Goal: Check status: Check status

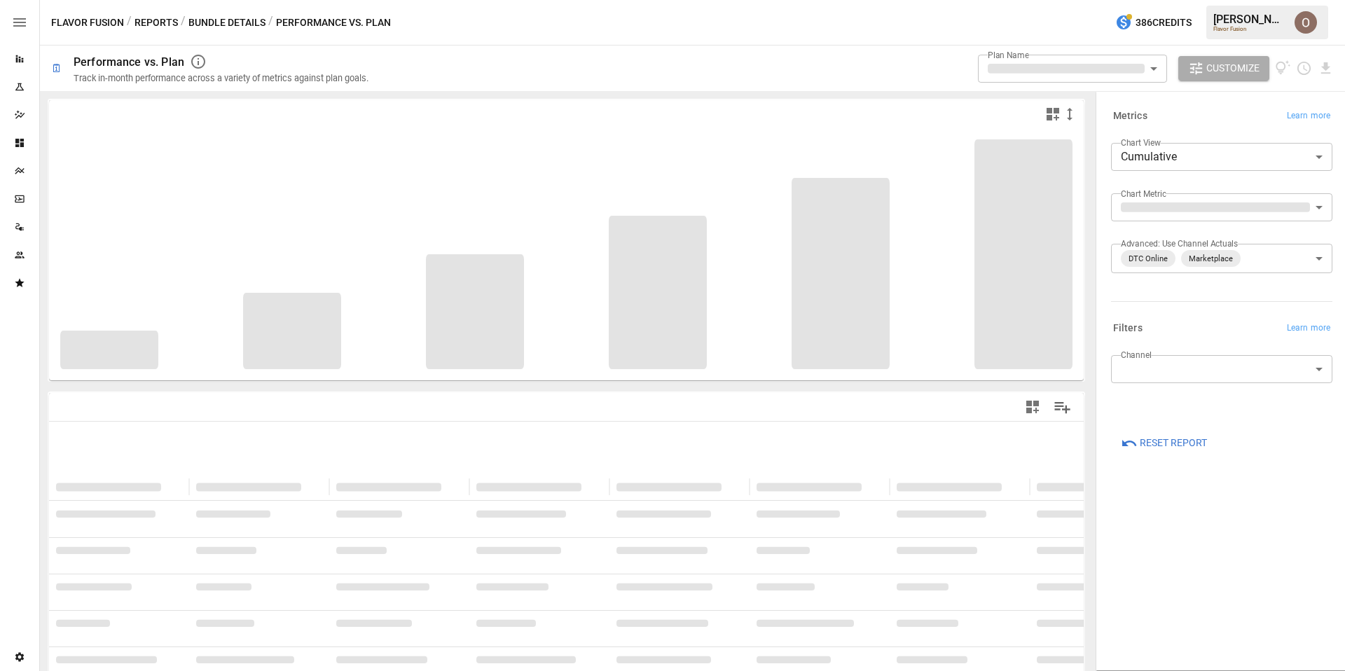
type input "**********"
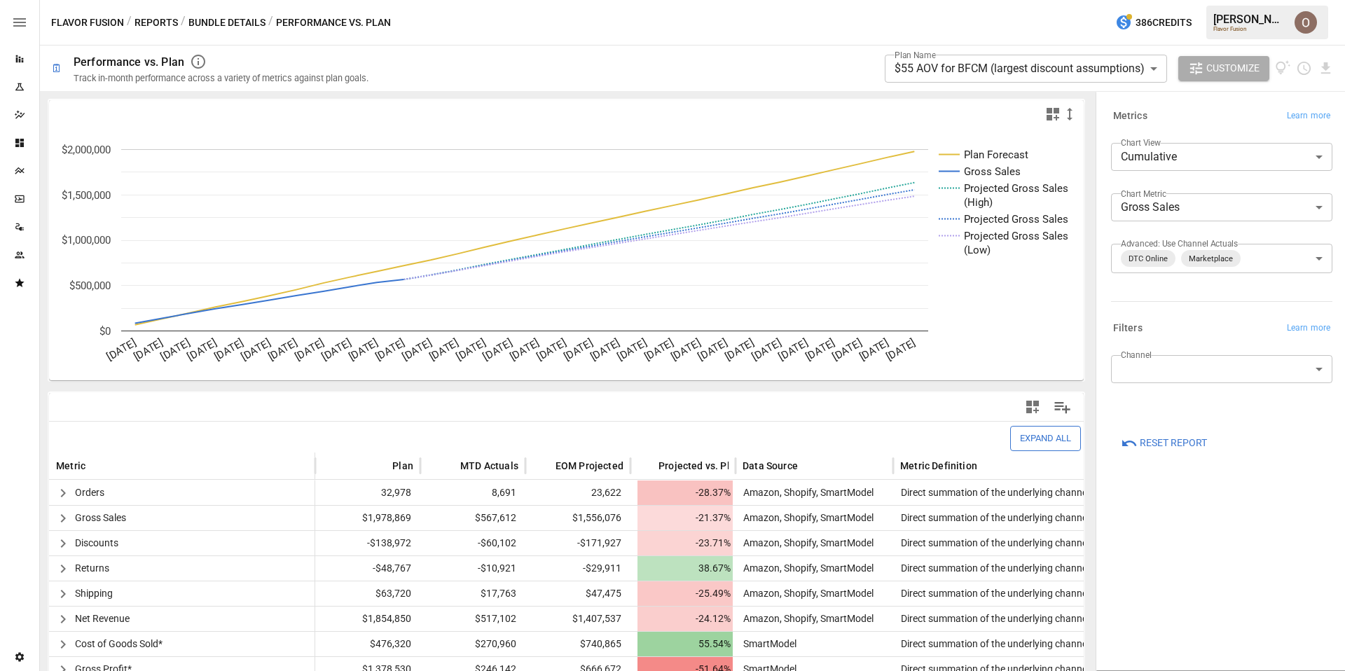
scroll to position [221, 0]
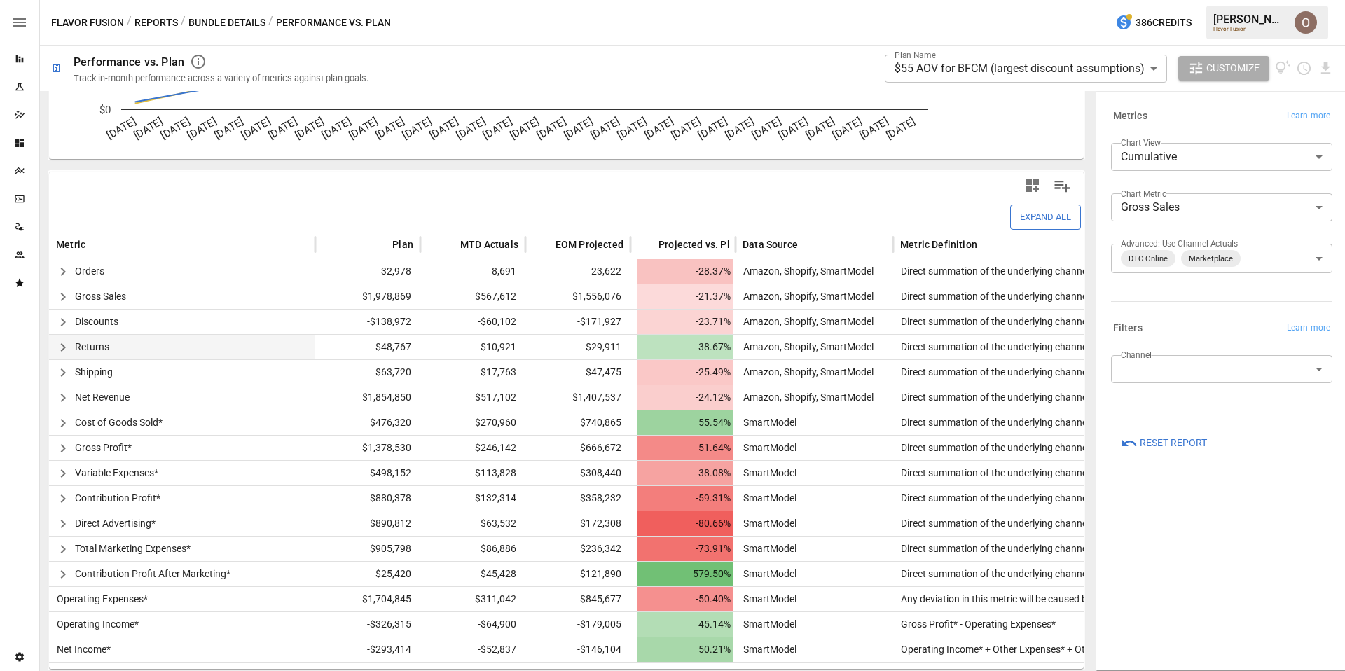
click at [61, 351] on icon "button" at bounding box center [63, 347] width 17 height 17
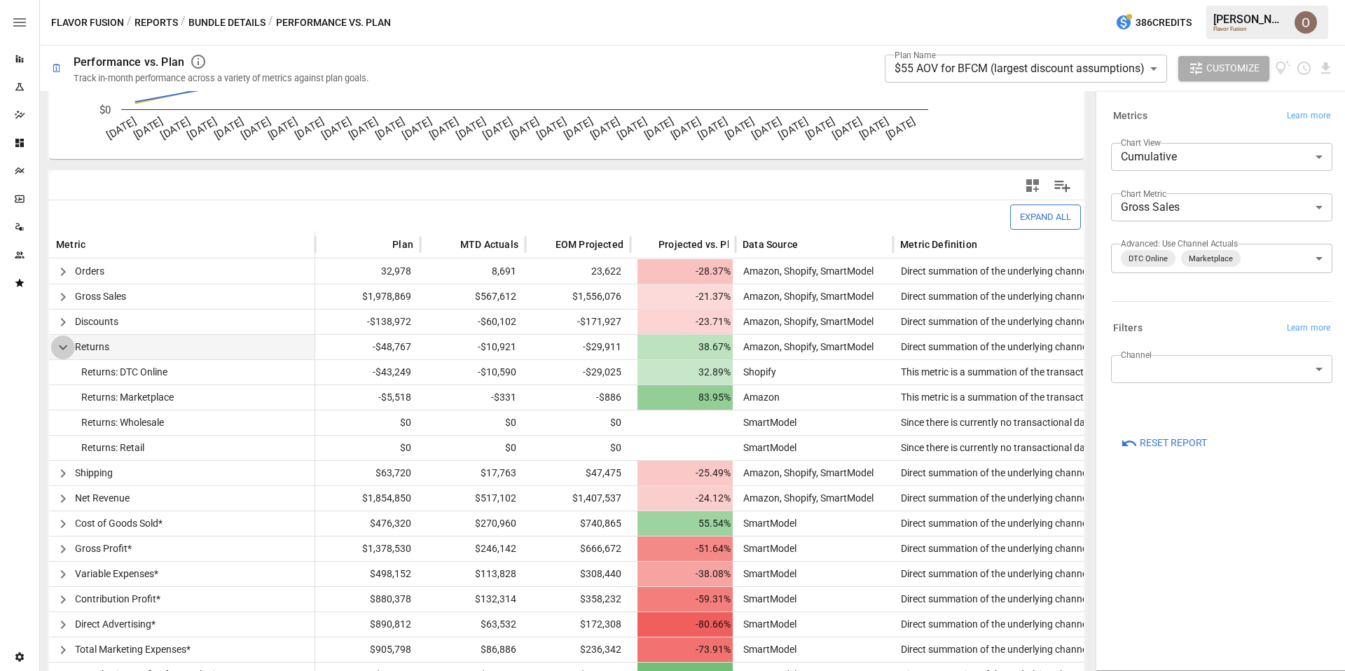
click at [60, 348] on icon "button" at bounding box center [63, 347] width 17 height 17
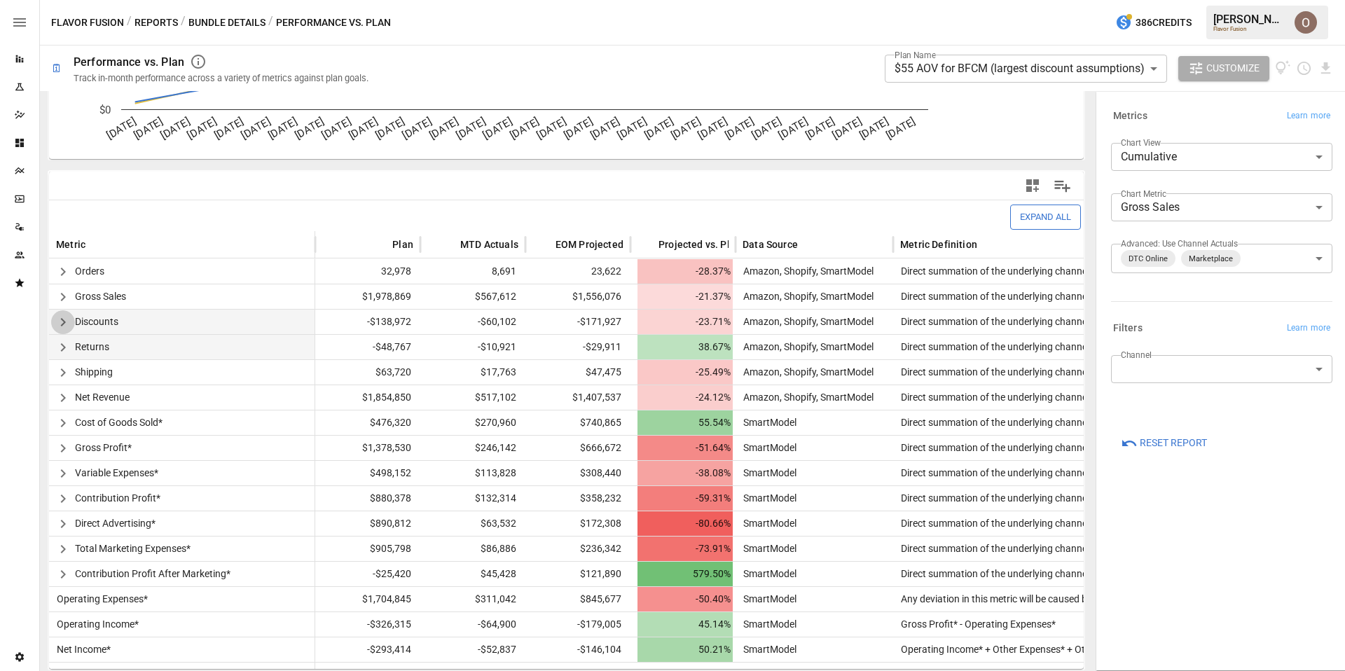
click at [60, 319] on icon "button" at bounding box center [63, 322] width 17 height 17
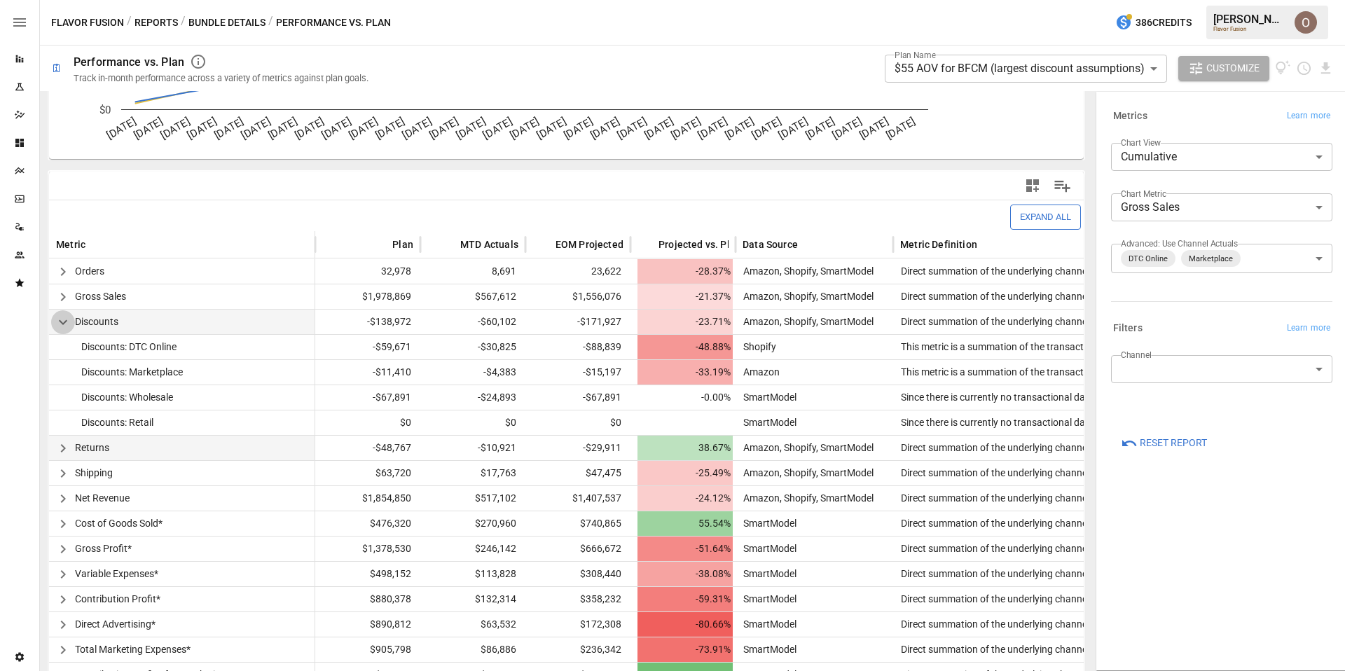
click at [61, 317] on icon "button" at bounding box center [63, 322] width 17 height 17
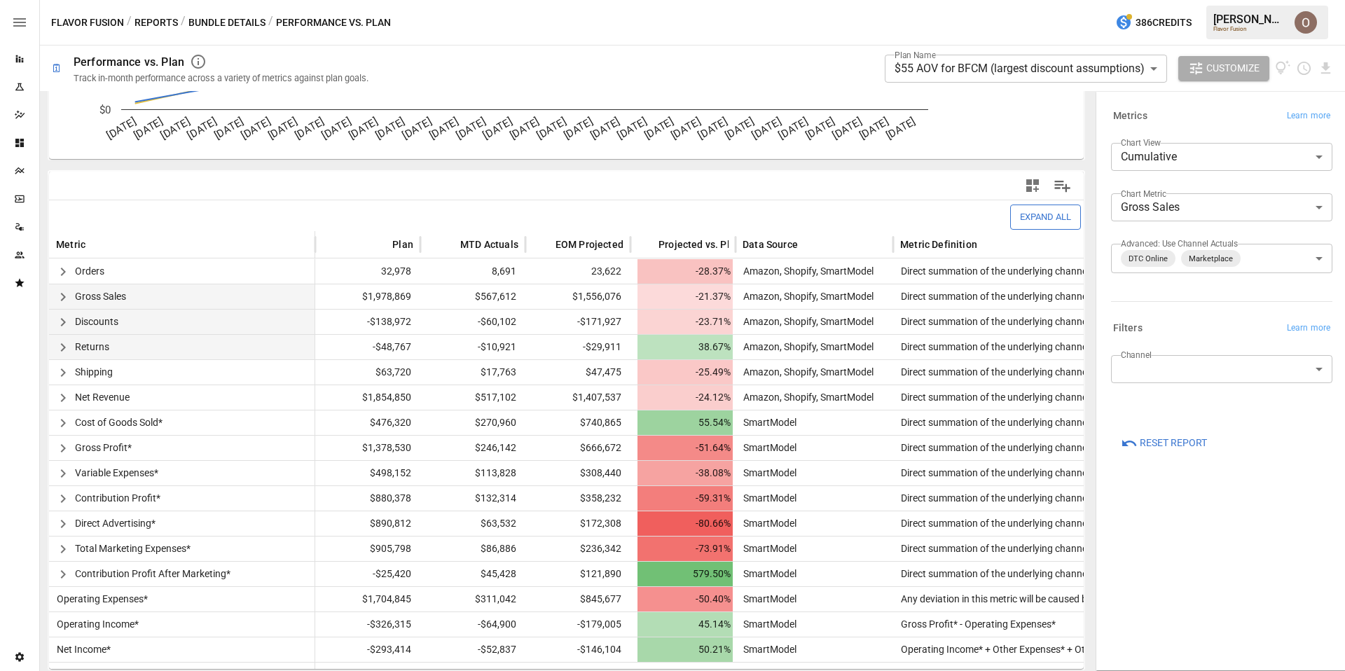
click at [60, 296] on icon "button" at bounding box center [63, 297] width 17 height 17
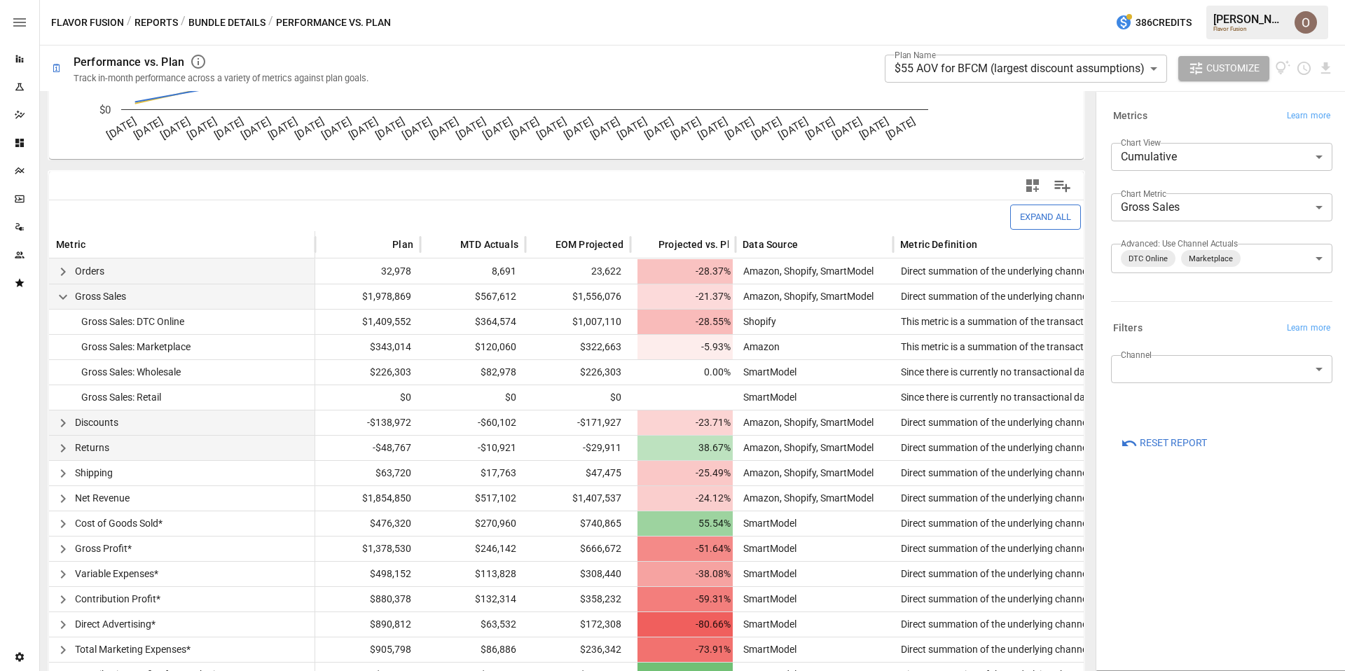
click at [60, 265] on icon "button" at bounding box center [63, 271] width 17 height 17
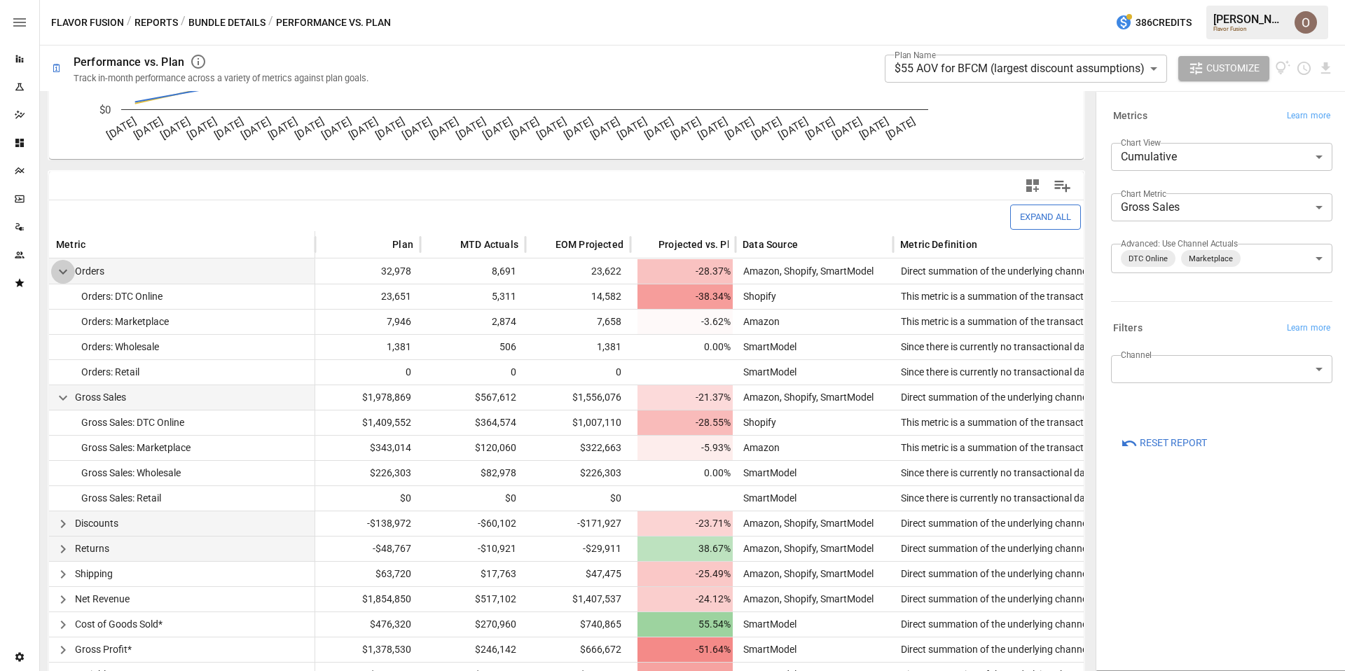
click at [60, 266] on icon "button" at bounding box center [63, 271] width 17 height 17
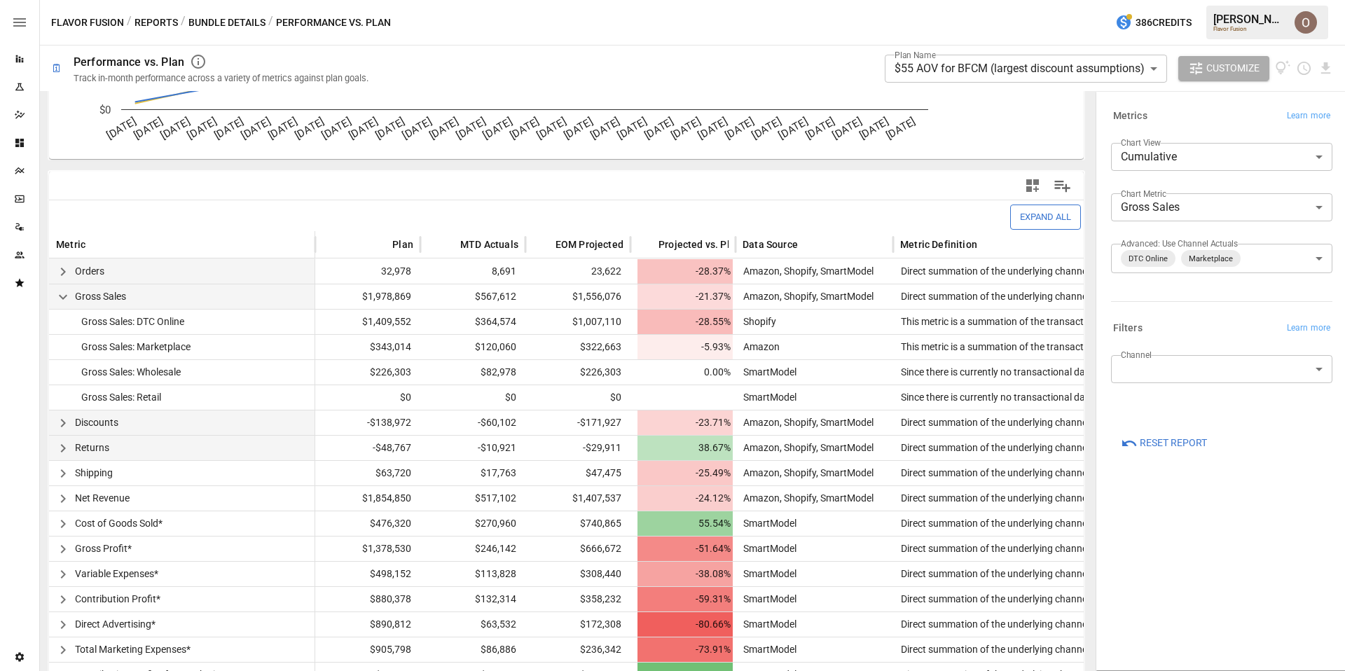
click at [63, 300] on icon "button" at bounding box center [63, 297] width 17 height 17
